Goal: Communication & Community: Answer question/provide support

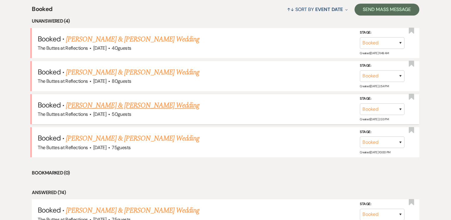
scroll to position [238, 0]
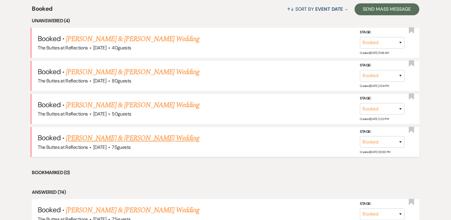
click at [124, 137] on link "[PERSON_NAME] & [PERSON_NAME] Wedding" at bounding box center [132, 138] width 133 height 11
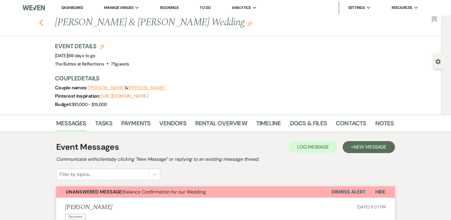
click at [43, 23] on icon "Previous" at bounding box center [41, 22] width 4 height 7
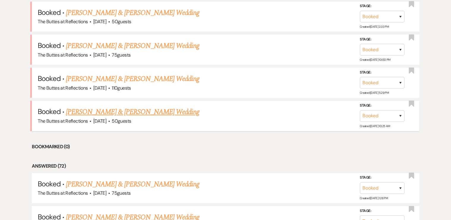
scroll to position [357, 0]
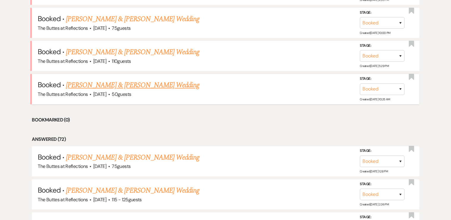
click at [113, 82] on link "[PERSON_NAME] & [PERSON_NAME] Wedding" at bounding box center [132, 85] width 133 height 11
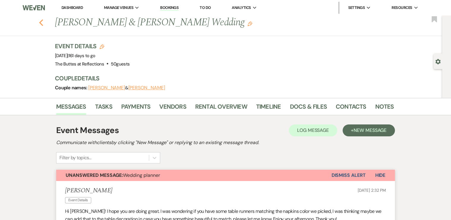
click at [42, 21] on icon "Previous" at bounding box center [41, 22] width 4 height 7
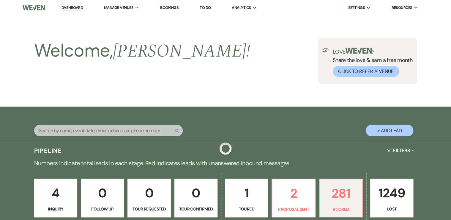
scroll to position [357, 0]
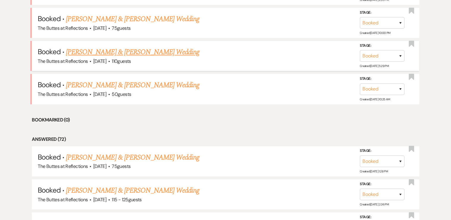
click at [133, 51] on link "[PERSON_NAME] & [PERSON_NAME] Wedding" at bounding box center [132, 52] width 133 height 11
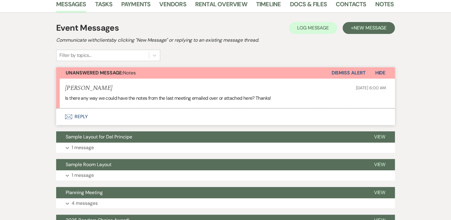
scroll to position [95, 0]
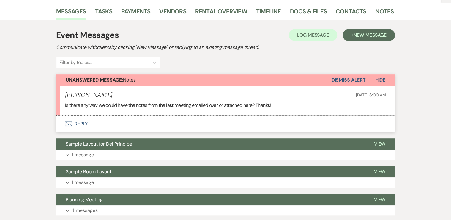
drag, startPoint x: 116, startPoint y: 95, endPoint x: 65, endPoint y: 94, distance: 51.4
click at [65, 94] on div "[PERSON_NAME] [DATE] 6:00 AM" at bounding box center [225, 95] width 321 height 7
